Goal: Task Accomplishment & Management: Complete application form

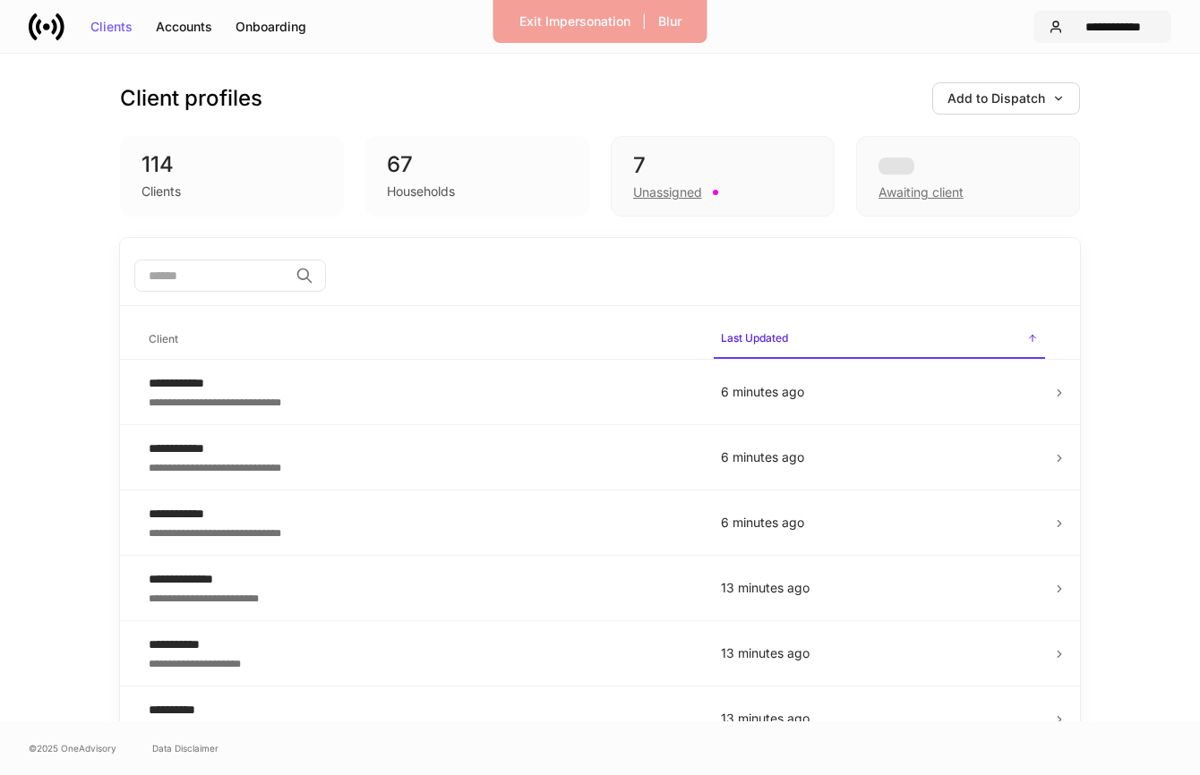
click at [1122, 29] on div "**********" at bounding box center [1113, 27] width 86 height 13
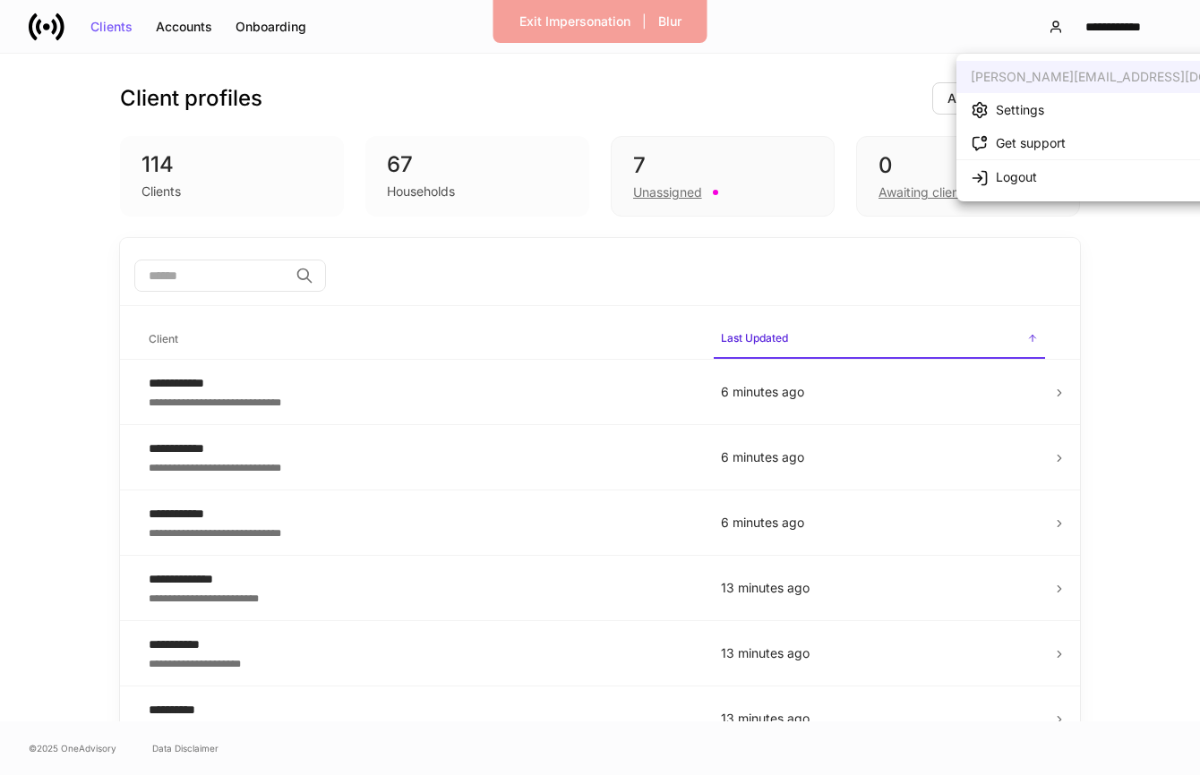
click at [1054, 104] on li "Settings" at bounding box center [1129, 109] width 347 height 33
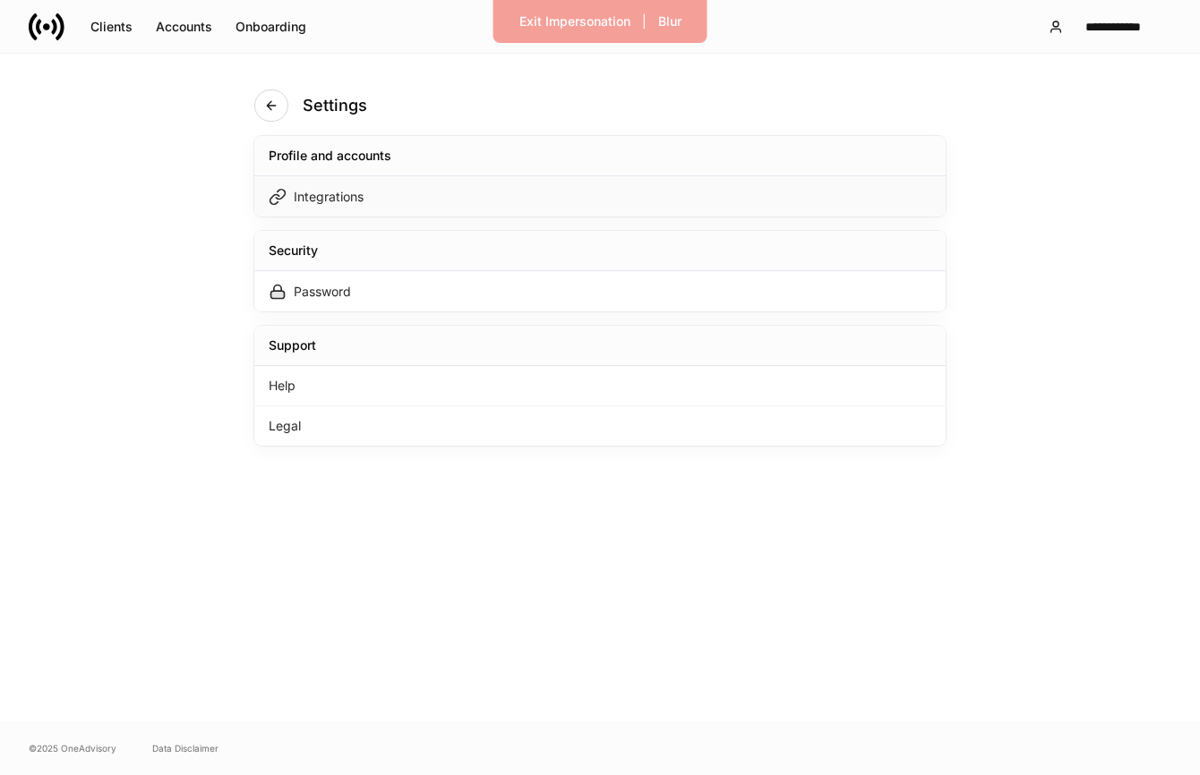
click at [453, 193] on div "Integrations" at bounding box center [599, 196] width 691 height 40
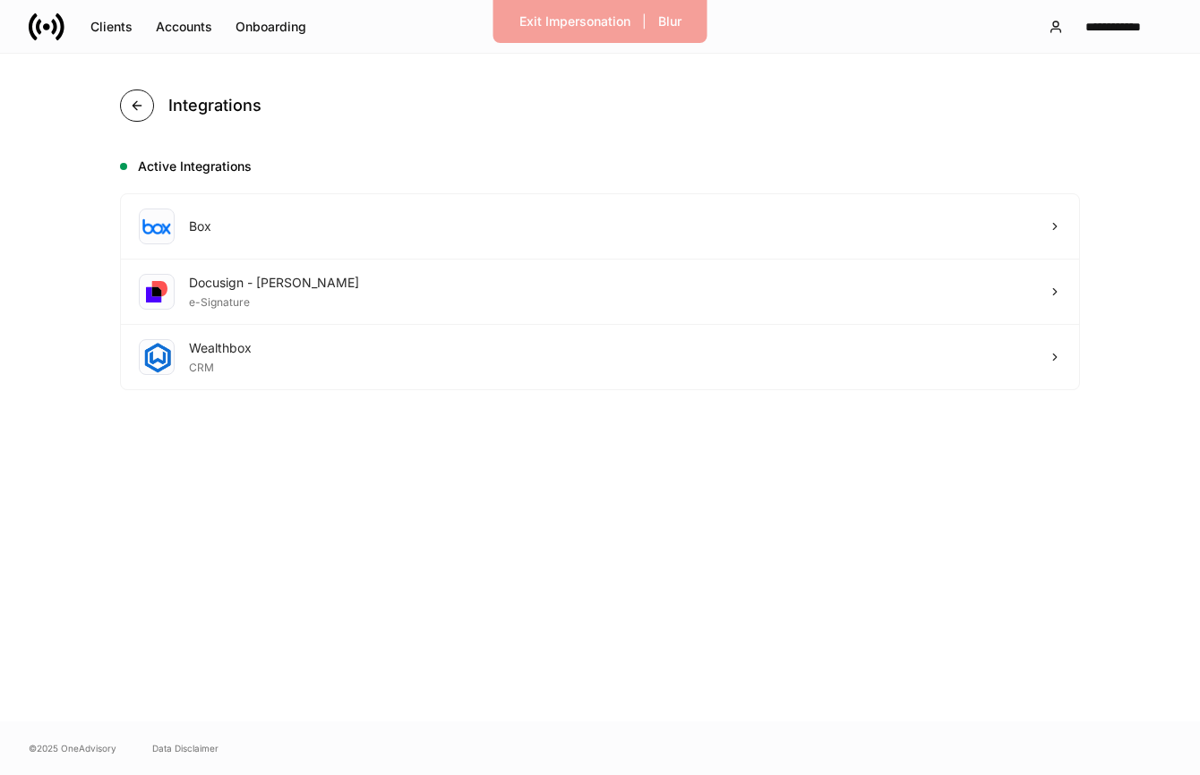
click at [133, 101] on icon "button" at bounding box center [137, 106] width 14 height 14
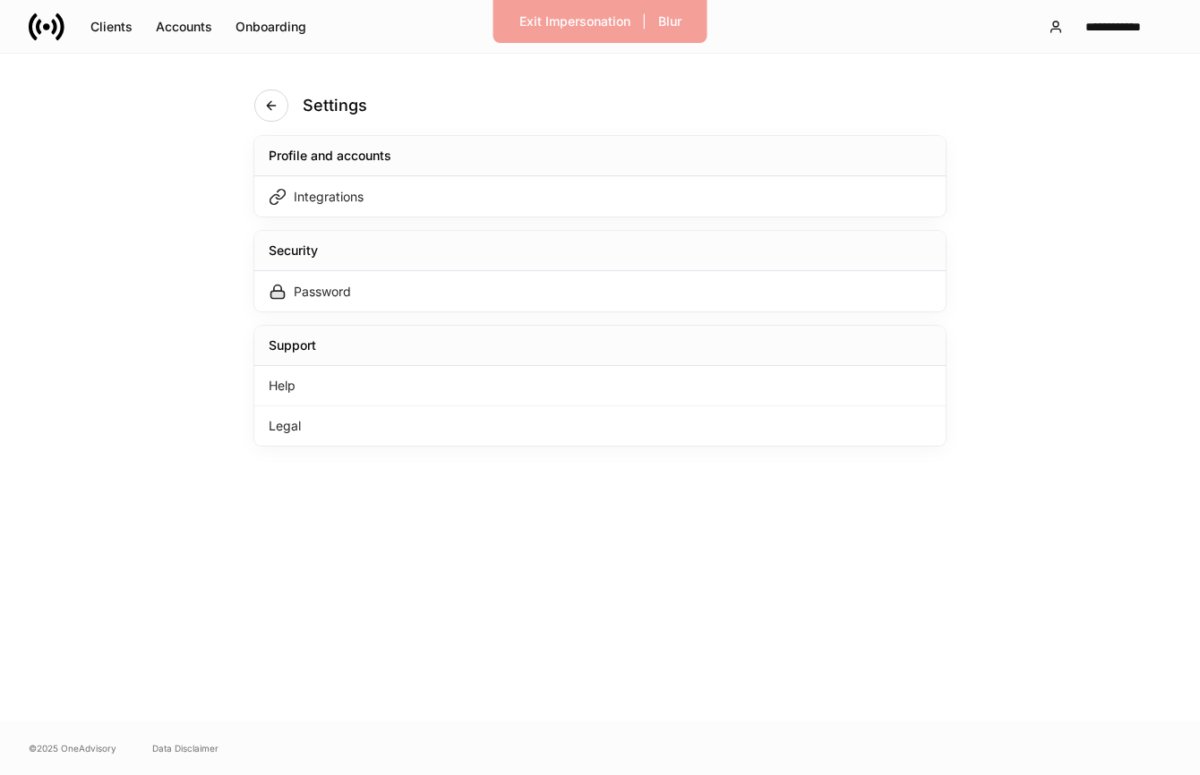
click at [153, 137] on div "Settings Profile and accounts Integrations Security Password Support Help Legal" at bounding box center [600, 388] width 1200 height 668
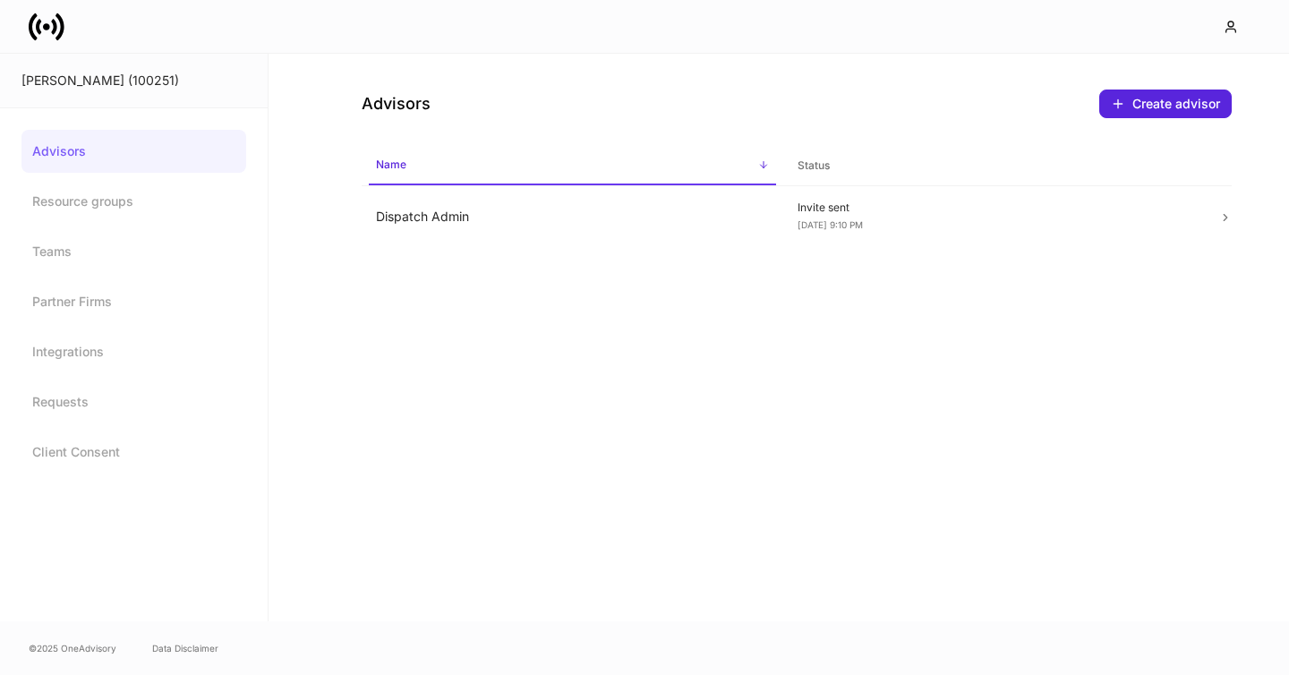
click at [59, 25] on icon at bounding box center [47, 27] width 36 height 36
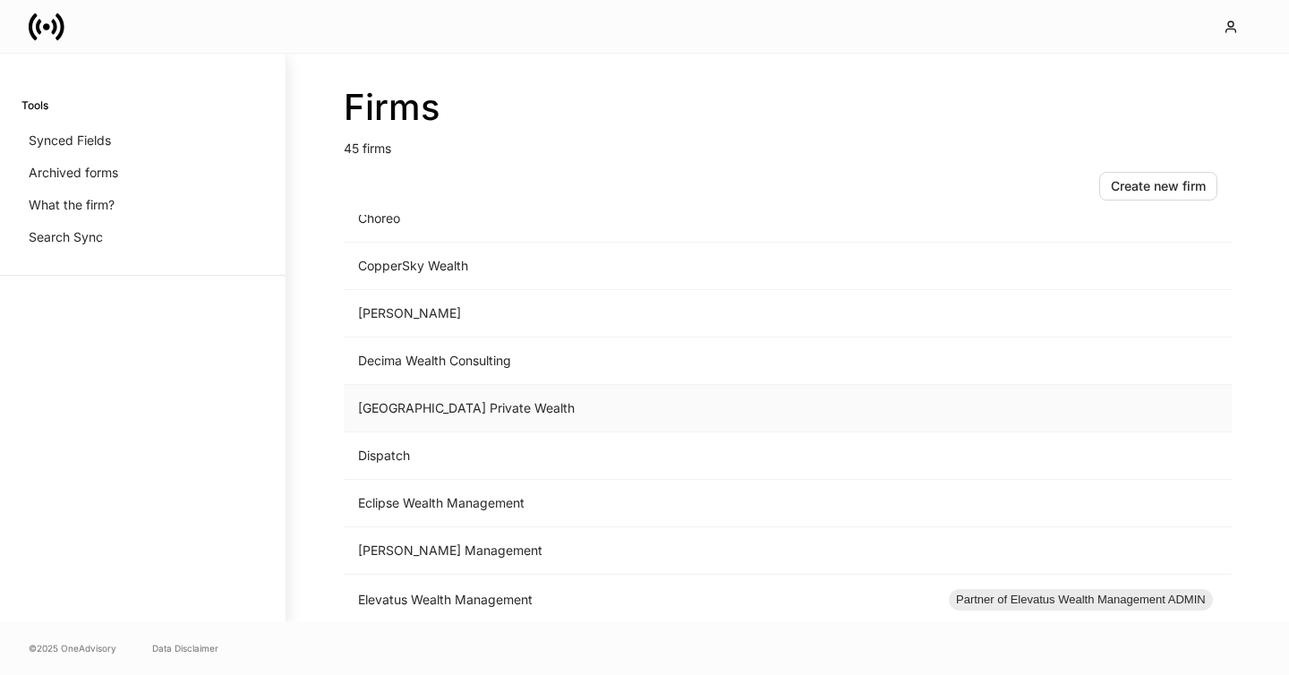
scroll to position [728, 0]
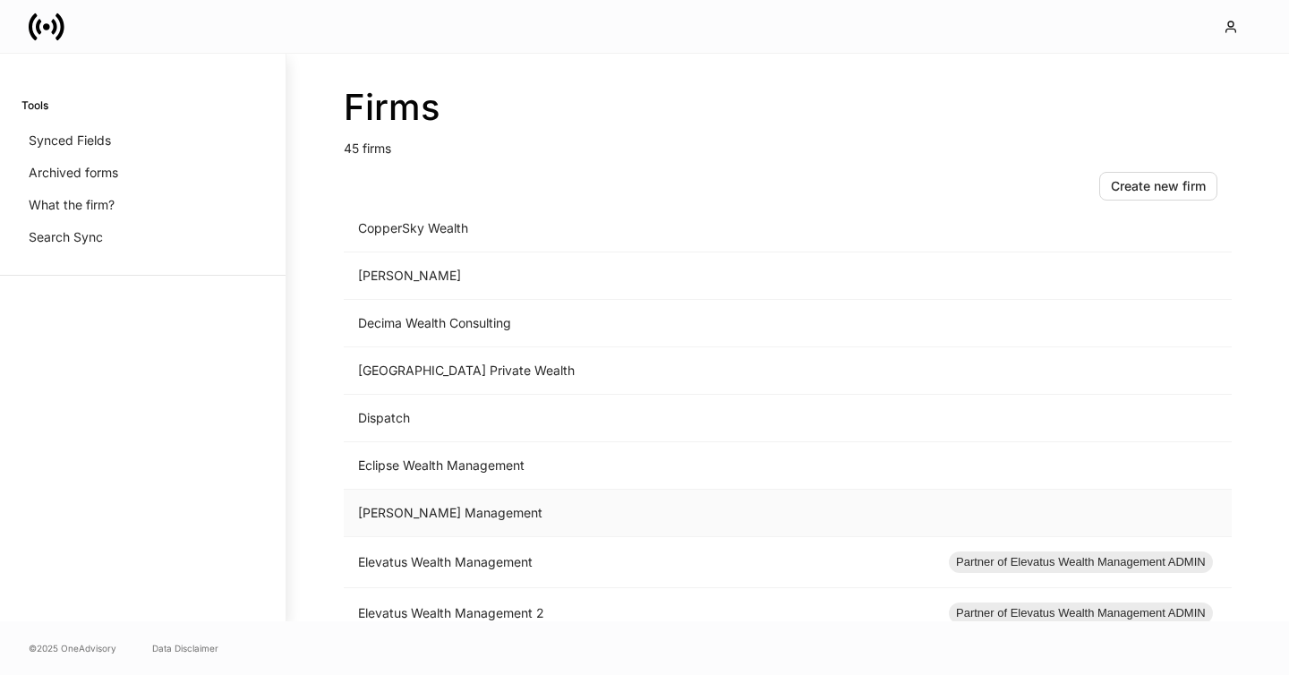
click at [443, 517] on td "[PERSON_NAME] Management" at bounding box center [639, 513] width 591 height 47
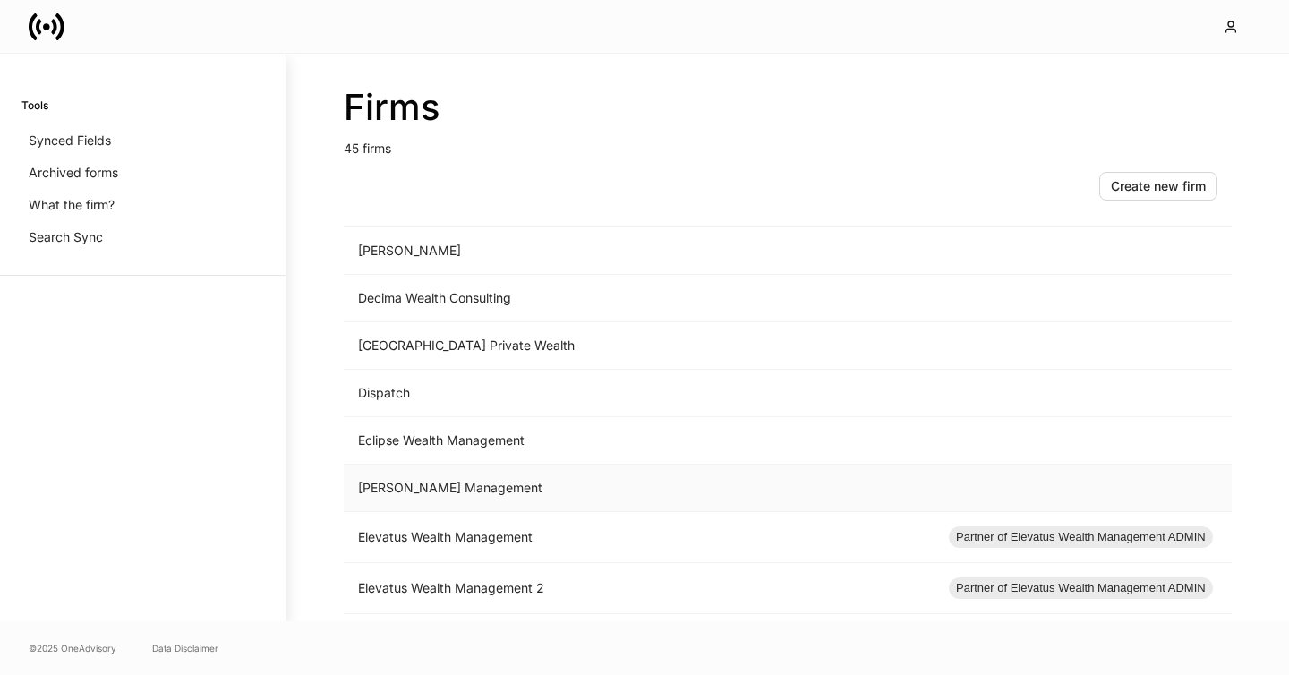
scroll to position [754, 0]
click at [482, 496] on td "[PERSON_NAME] Management" at bounding box center [639, 487] width 591 height 47
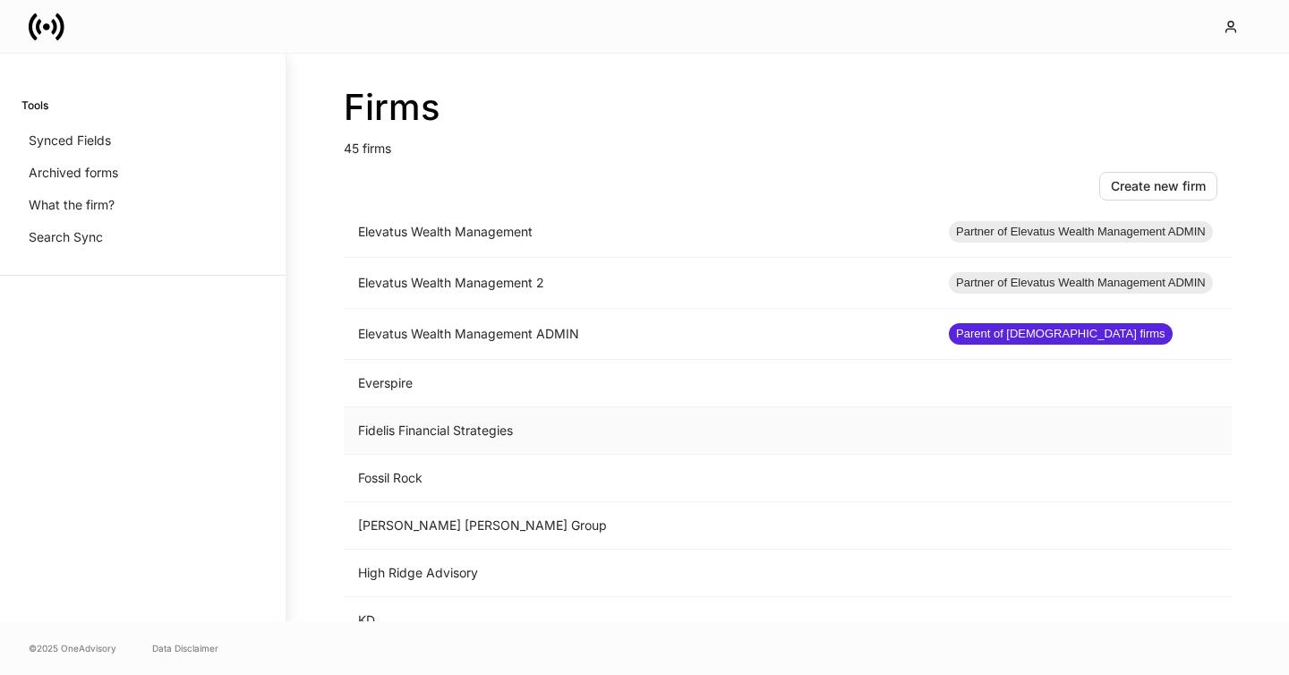
scroll to position [962, 0]
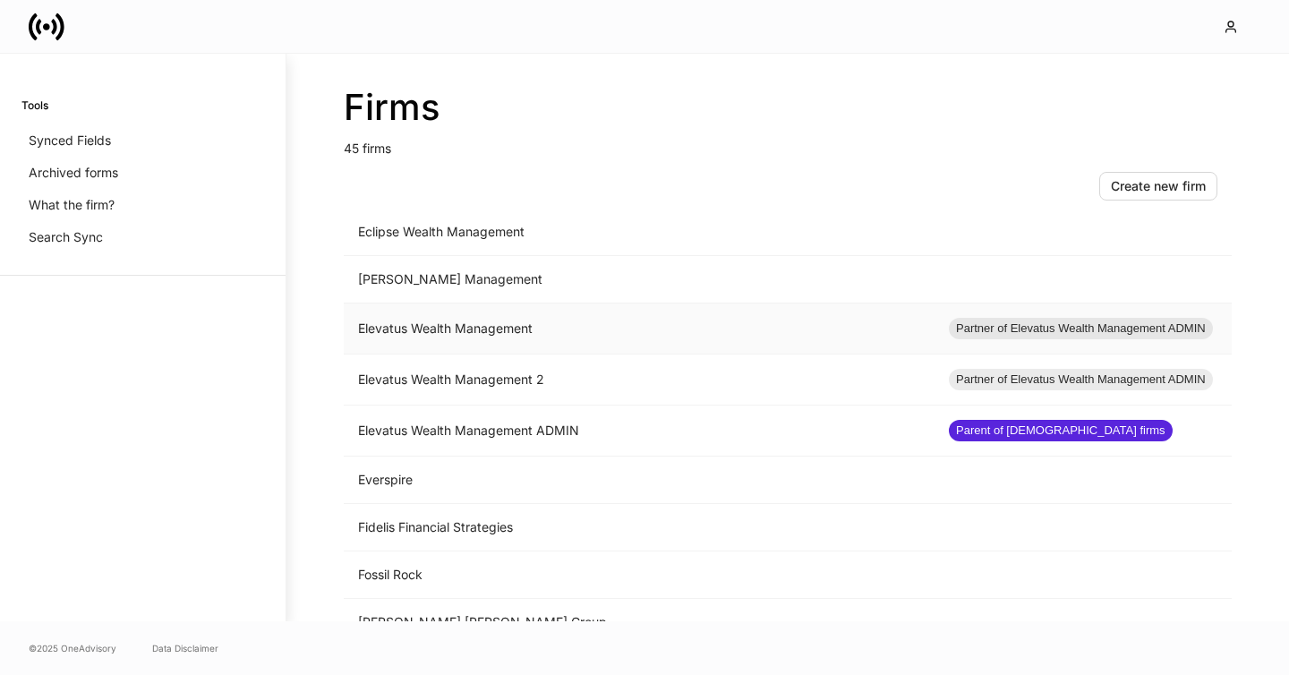
click at [679, 330] on td "Elevatus Wealth Management" at bounding box center [639, 329] width 591 height 51
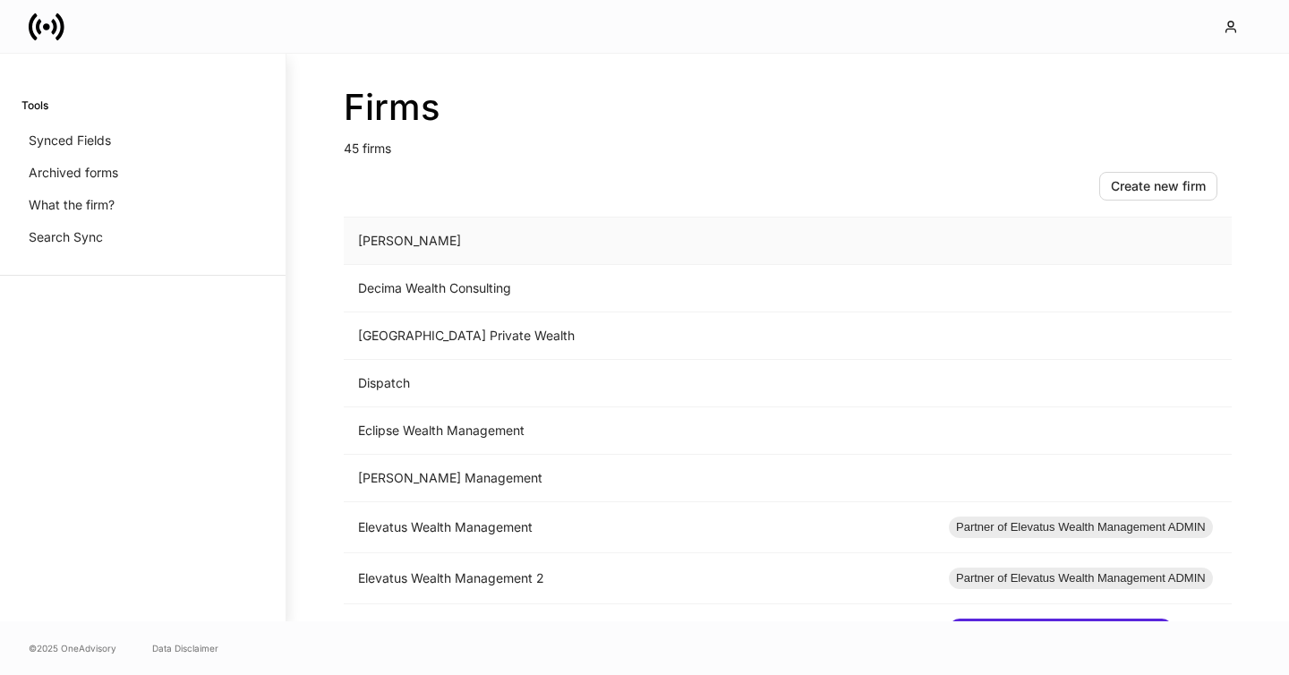
scroll to position [844, 0]
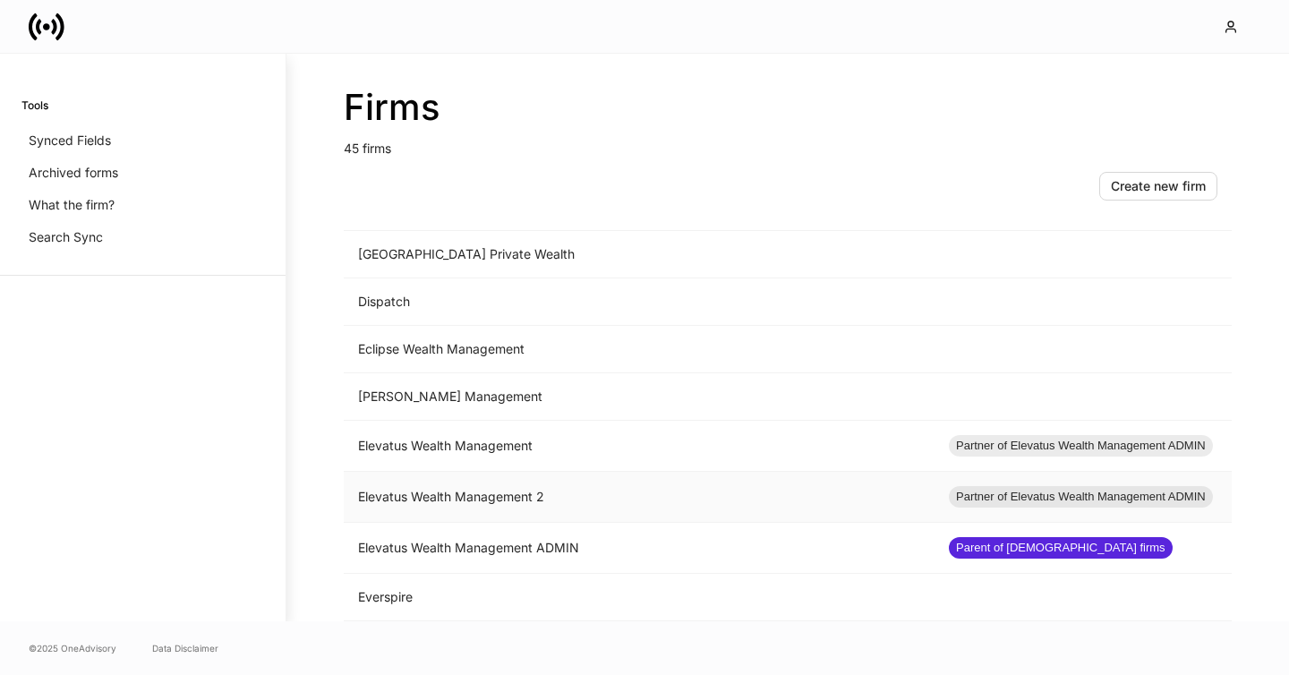
click at [725, 499] on td "Elevatus Wealth Management 2" at bounding box center [639, 497] width 591 height 51
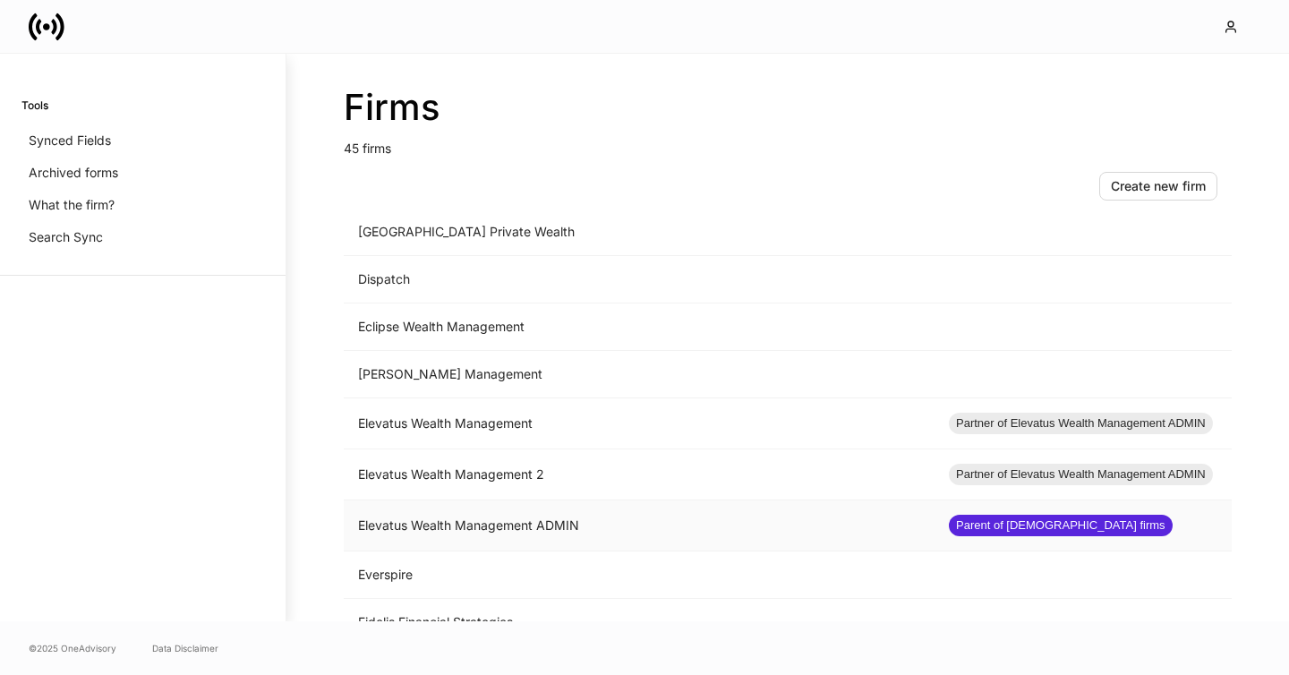
click at [614, 520] on td "Elevatus Wealth Management ADMIN" at bounding box center [639, 526] width 591 height 51
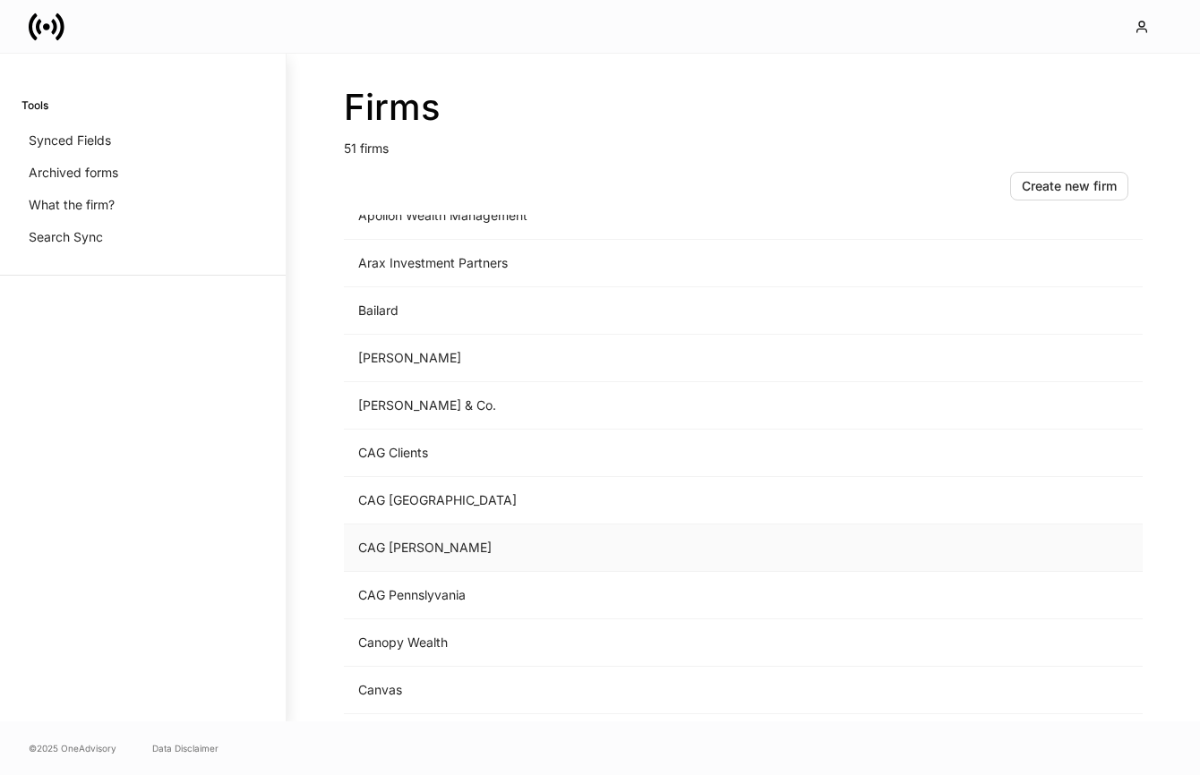
scroll to position [156, 0]
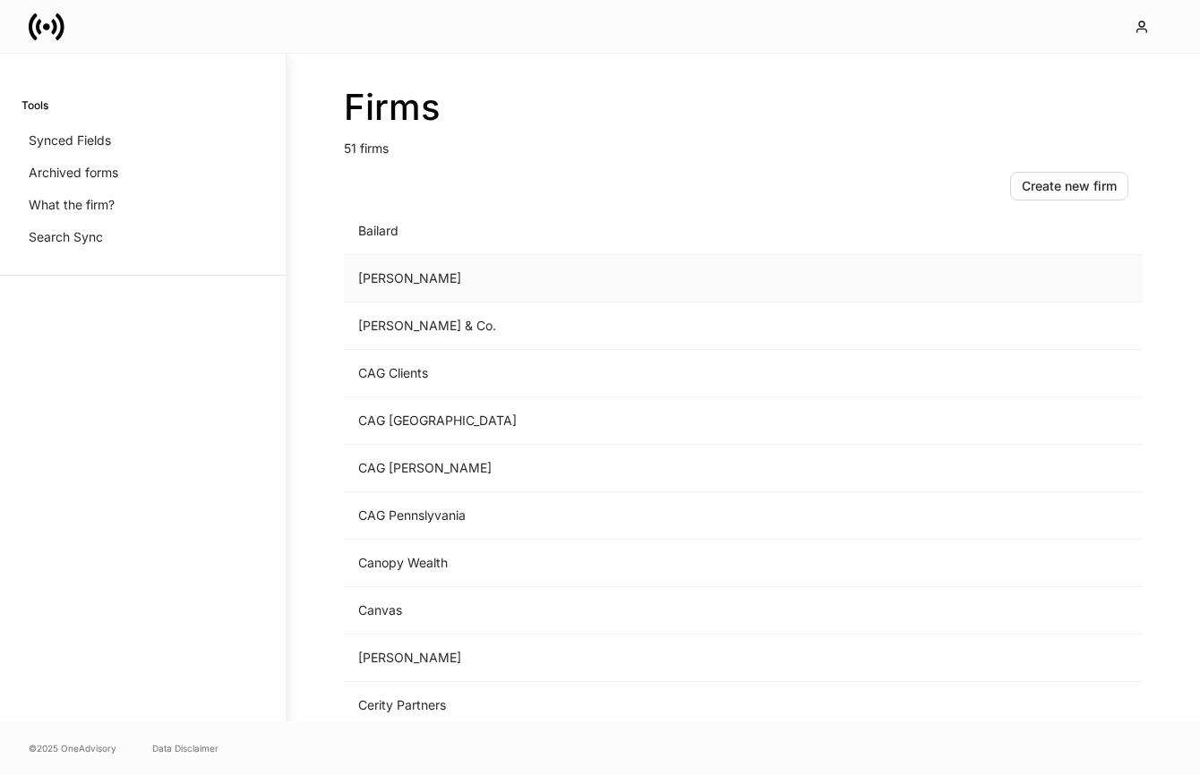
click at [404, 286] on td "Balentine" at bounding box center [594, 278] width 501 height 47
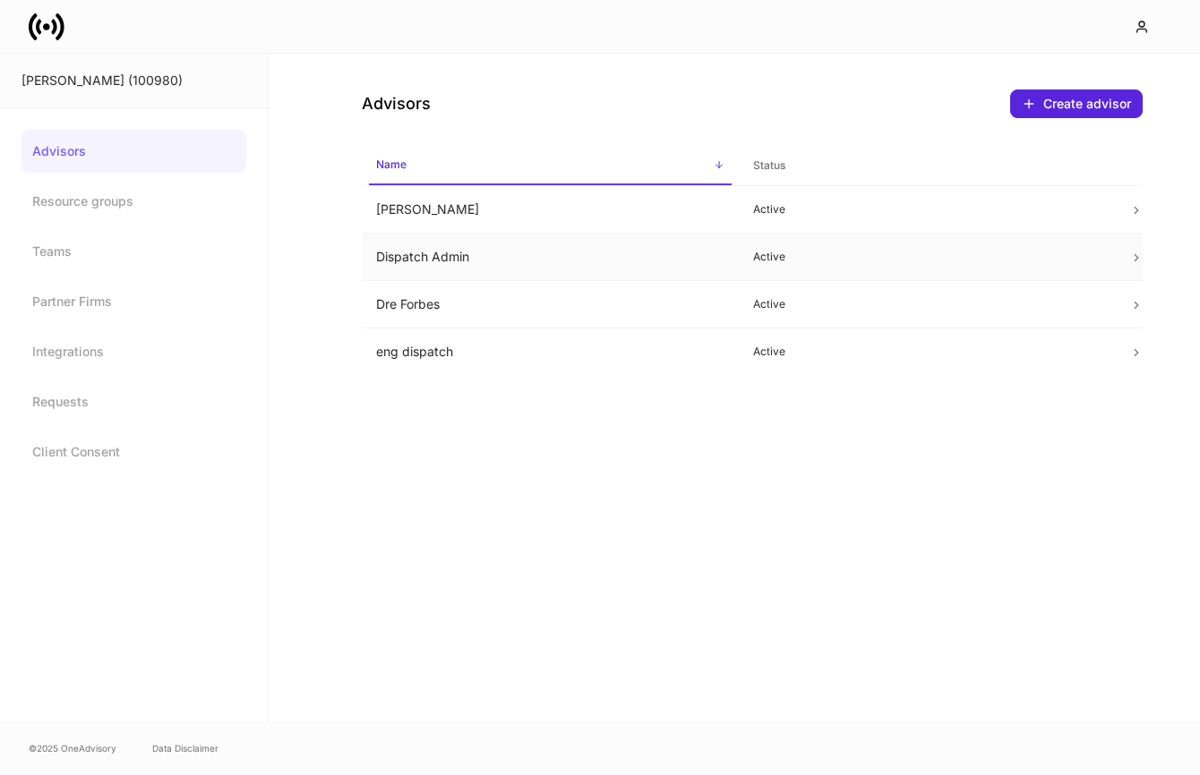
click at [466, 261] on td "Dispatch Admin" at bounding box center [550, 257] width 377 height 47
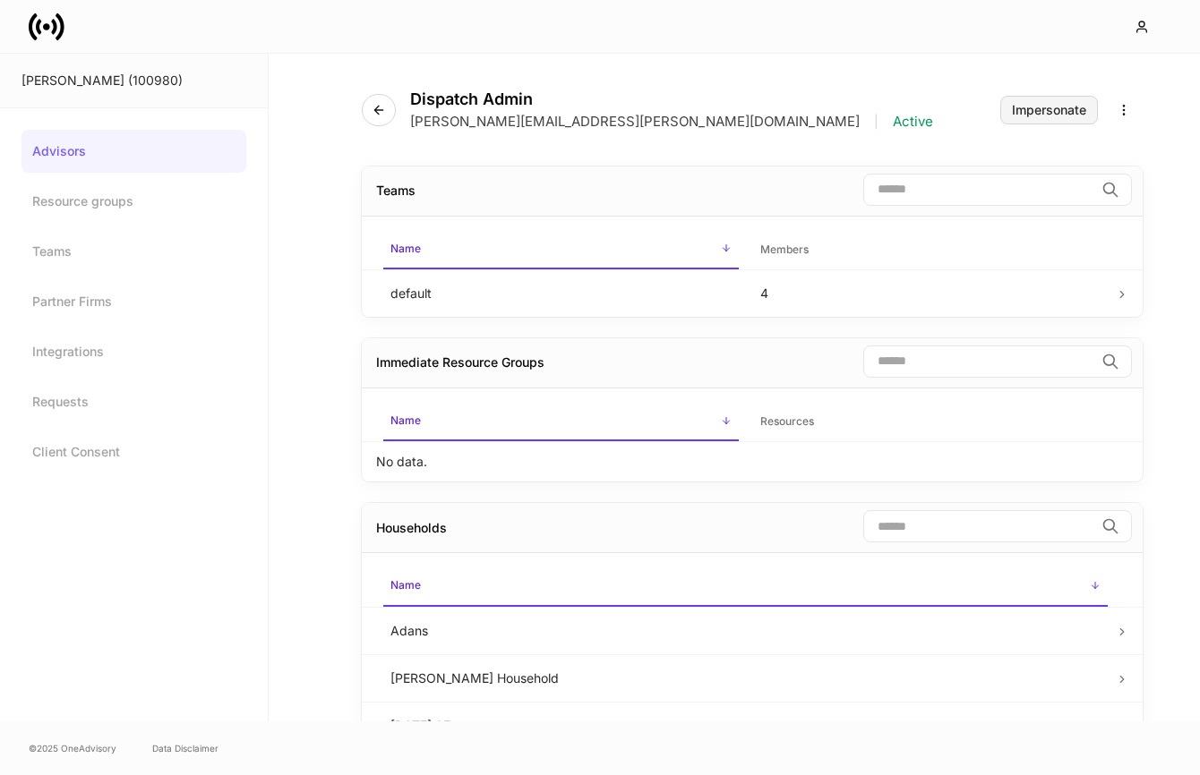
click at [1033, 113] on div "Impersonate" at bounding box center [1049, 110] width 74 height 13
click at [1029, 111] on div "Impersonate" at bounding box center [1049, 110] width 74 height 13
click at [118, 154] on link "Advisors" at bounding box center [133, 151] width 225 height 43
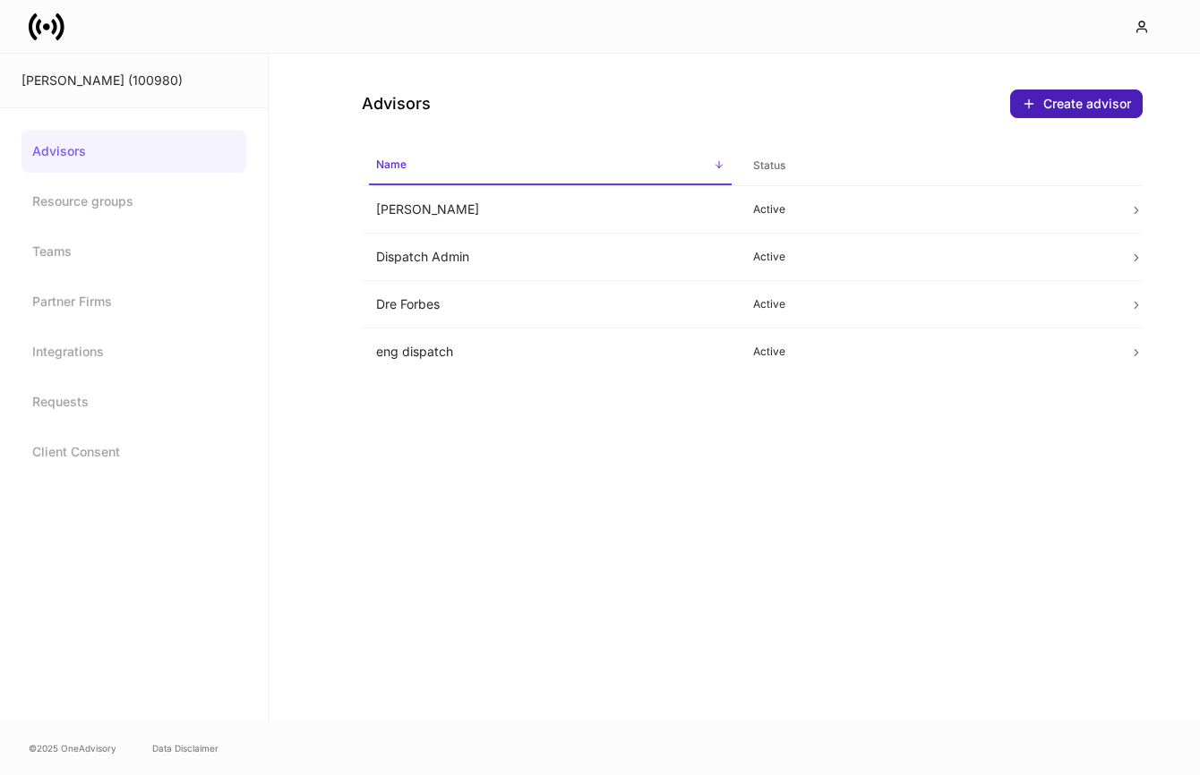
click at [1058, 103] on div "Create advisor" at bounding box center [1076, 104] width 109 height 14
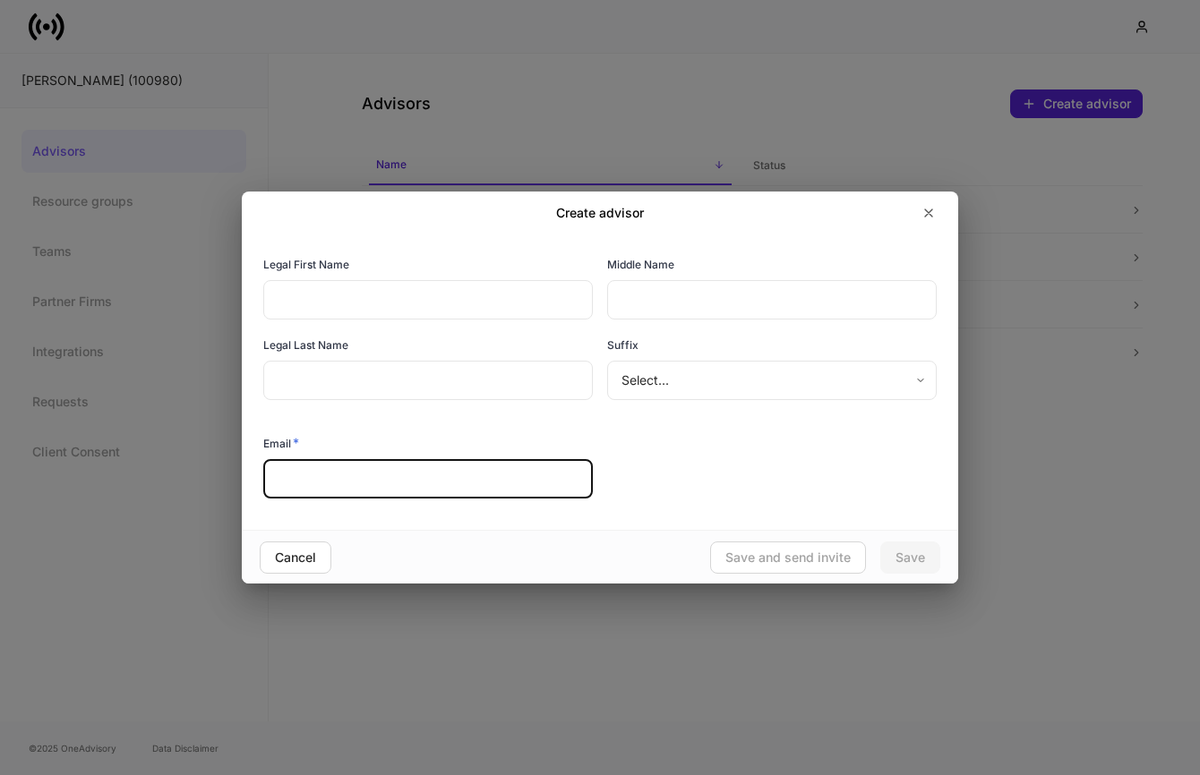
click at [369, 471] on input "text" at bounding box center [428, 478] width 330 height 39
paste input "**********"
type input "**********"
click at [334, 300] on input "text" at bounding box center [428, 299] width 330 height 39
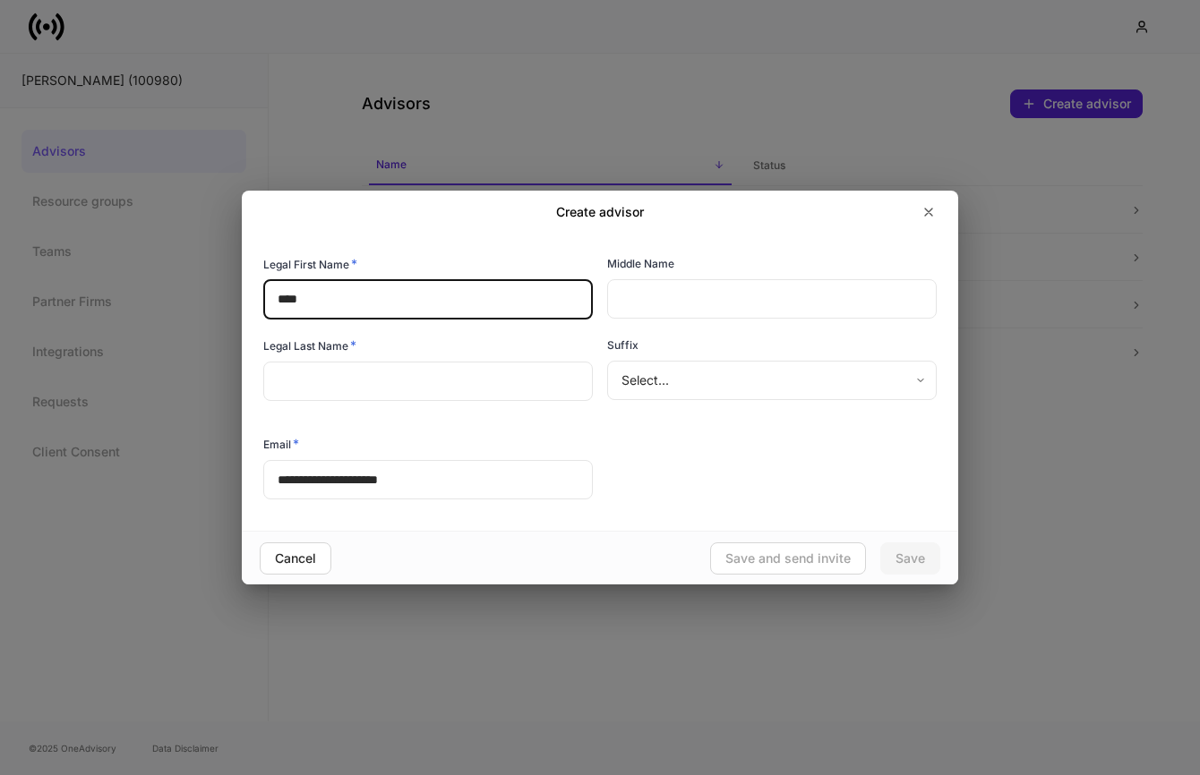
type input "****"
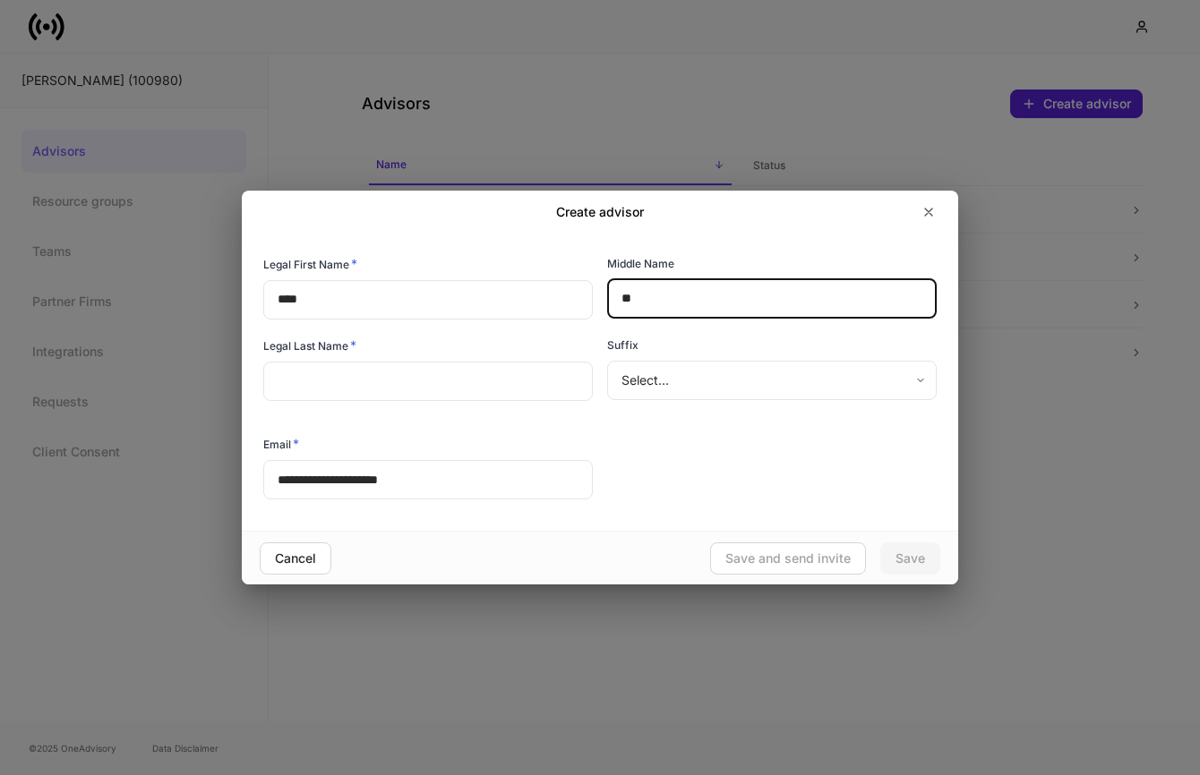
type input "*"
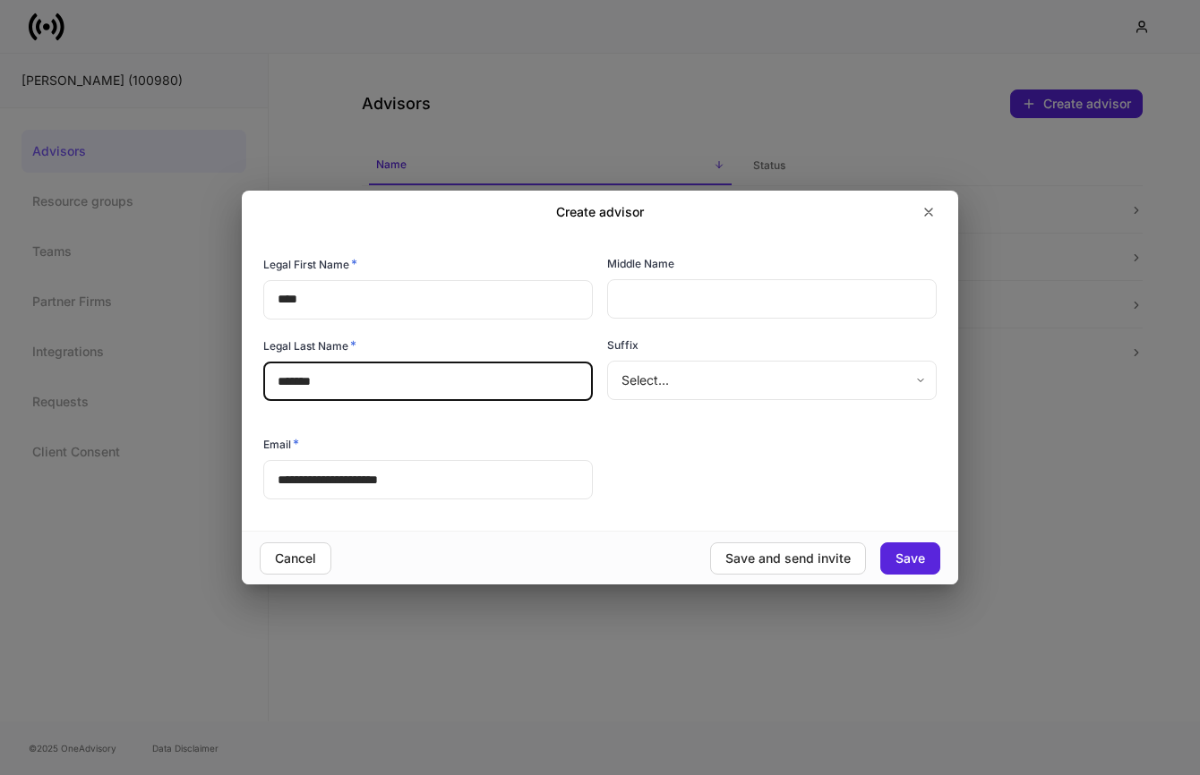
type input "*******"
click at [623, 428] on div "**********" at bounding box center [593, 372] width 688 height 262
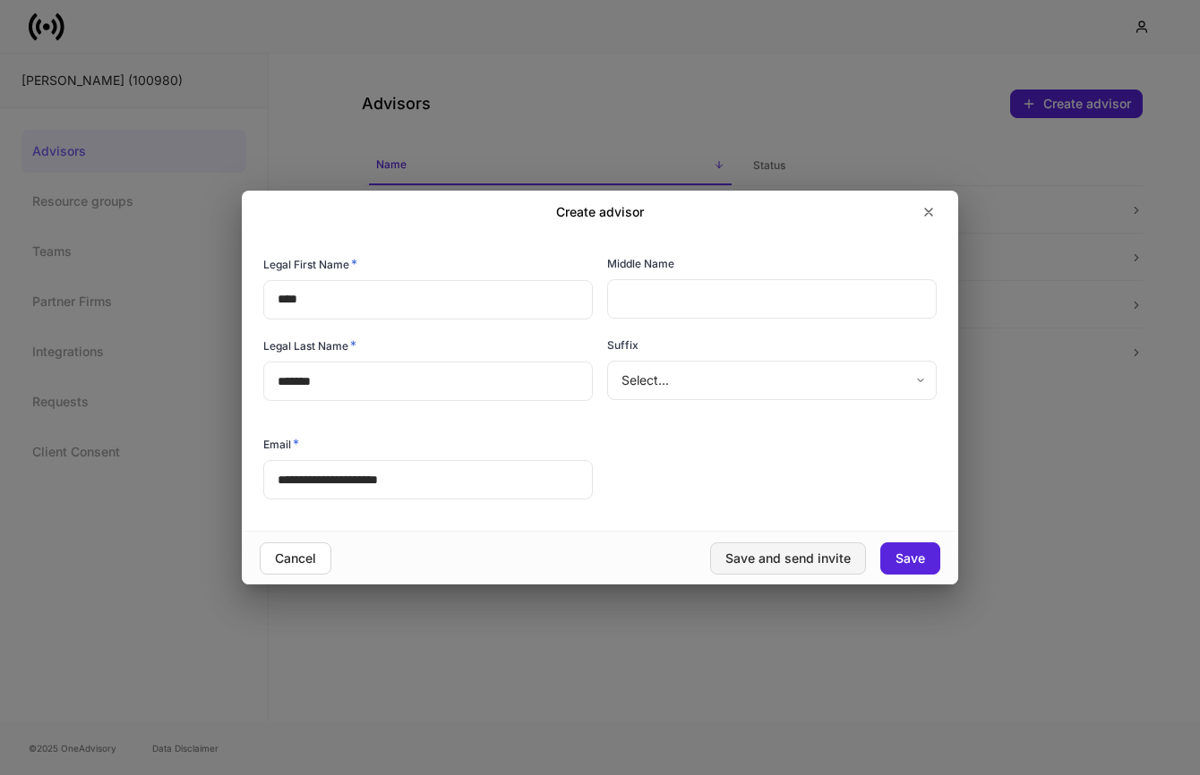
click at [789, 562] on div "Save and send invite" at bounding box center [787, 558] width 125 height 13
